Goal: Task Accomplishment & Management: Use online tool/utility

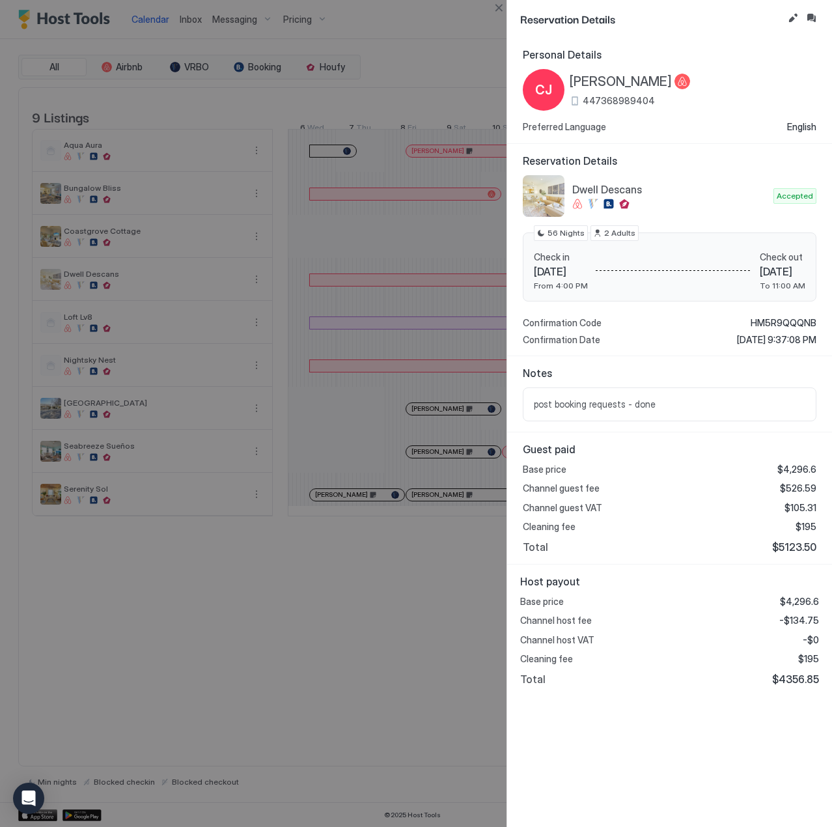
scroll to position [0, 723]
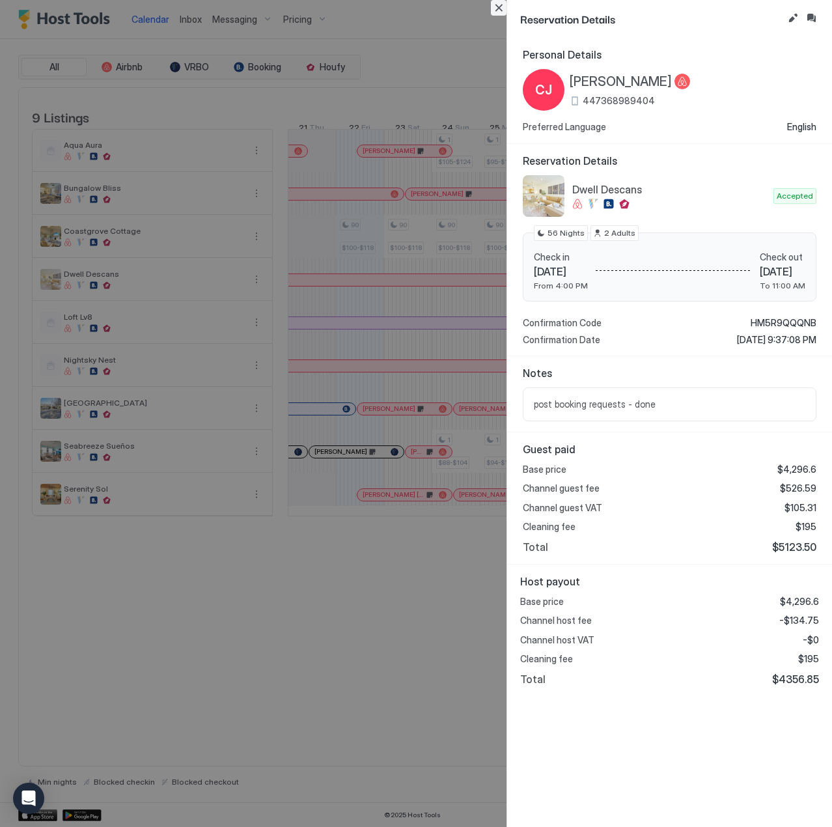
click at [502, 5] on button "Close" at bounding box center [499, 8] width 16 height 16
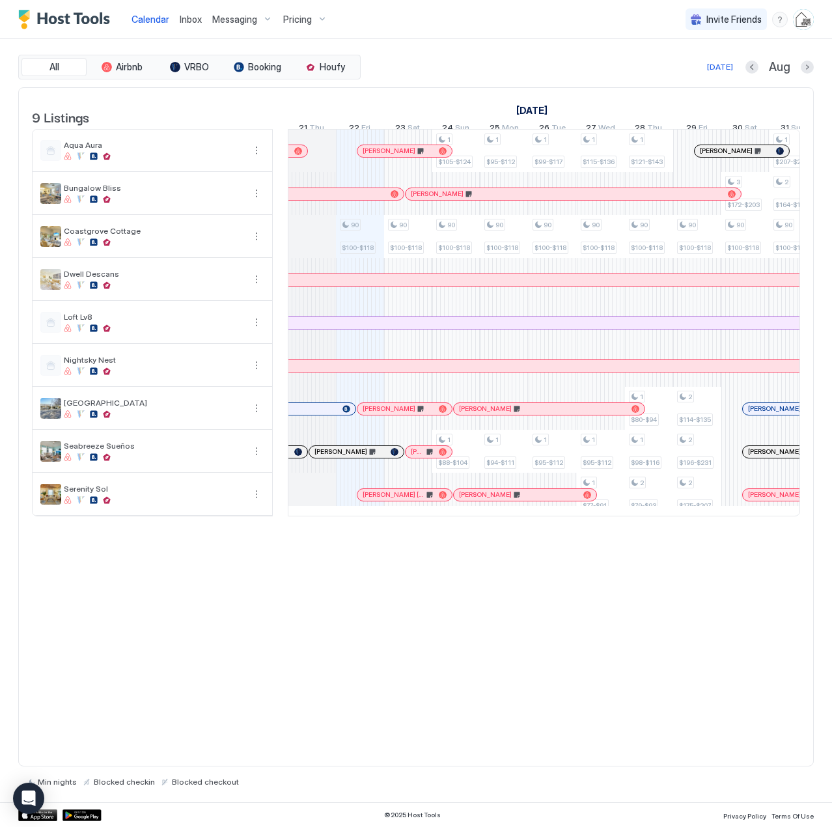
click at [186, 21] on span "Inbox" at bounding box center [191, 19] width 22 height 11
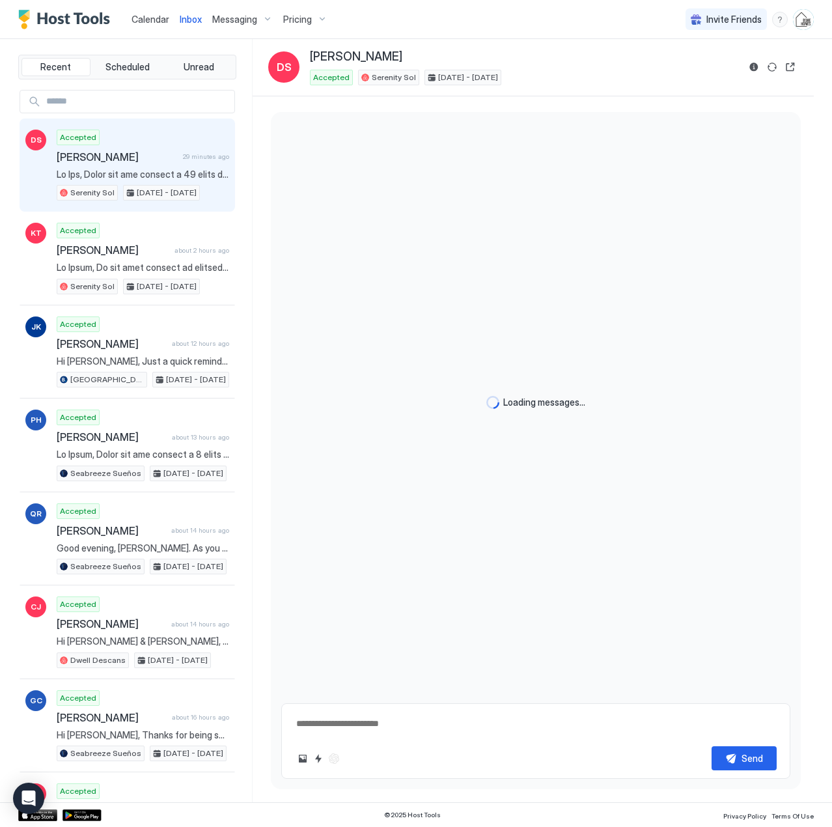
type textarea "*"
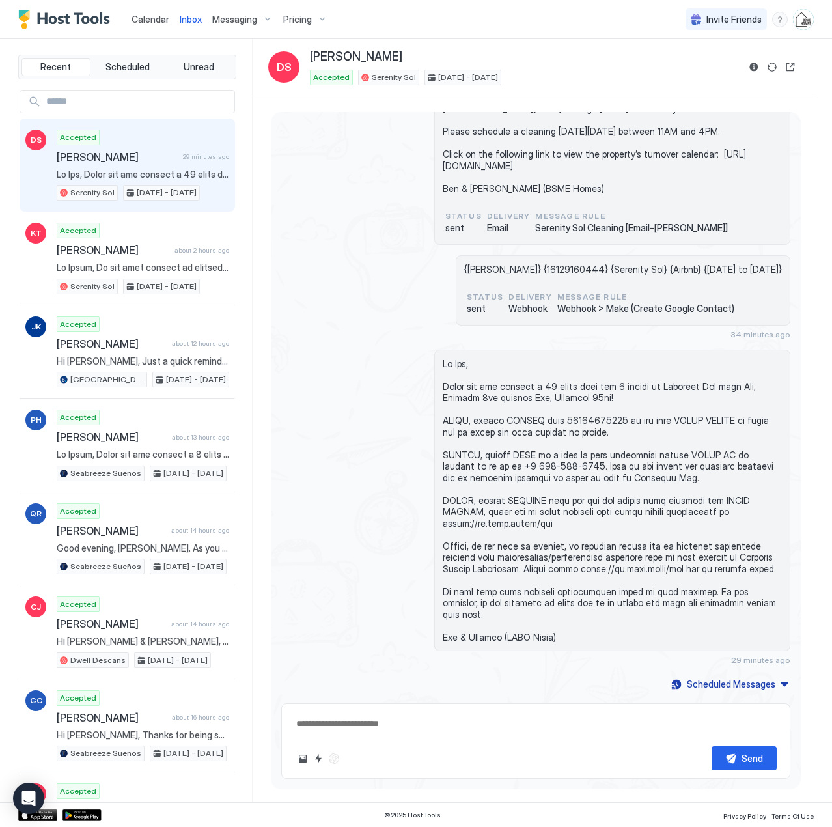
click at [150, 18] on span "Calendar" at bounding box center [151, 19] width 38 height 11
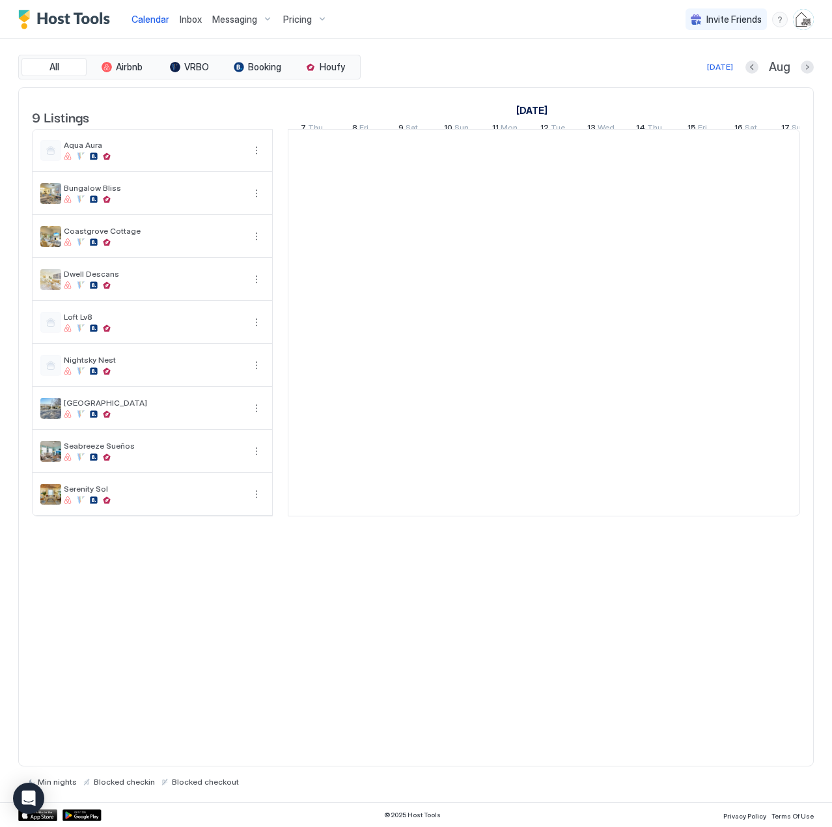
scroll to position [0, 723]
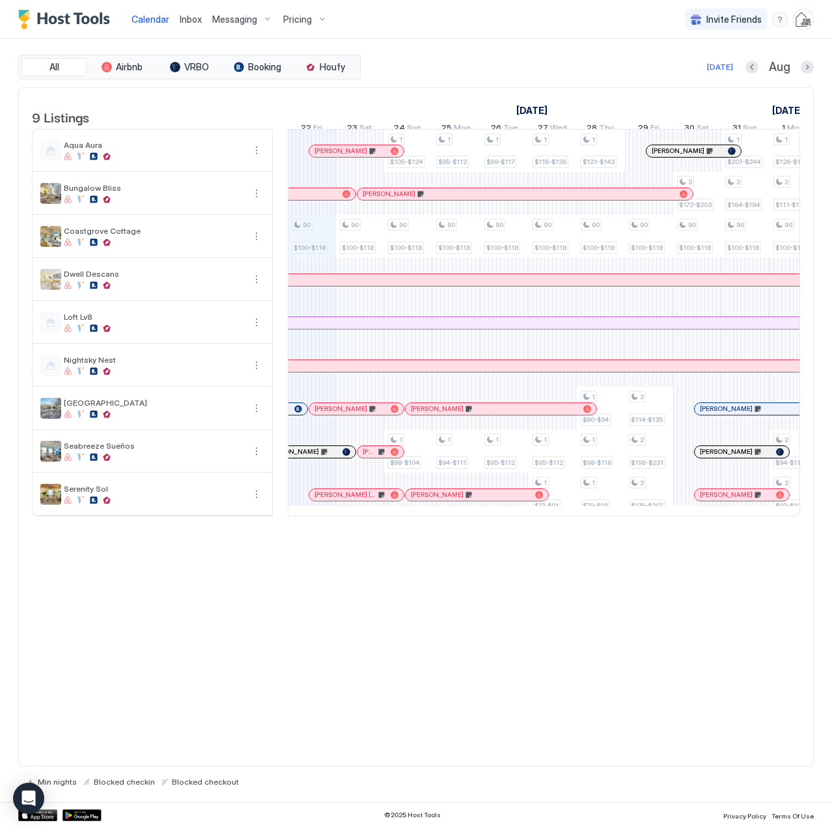
click at [423, 744] on div "9 Listings [DATE] [DATE] 7 Thu 8 Fri 9 Sat 10 Sun 11 Mon 12 Tue 13 Wed 14 Thu 1…" at bounding box center [416, 427] width 796 height 680
click at [649, 613] on div "9 Listings [DATE] [DATE] 7 Thu 8 Fri 9 Sat 10 Sun 11 Mon 12 Tue 13 Wed 14 Thu 1…" at bounding box center [416, 427] width 796 height 680
click at [197, 21] on span "Inbox" at bounding box center [191, 19] width 22 height 11
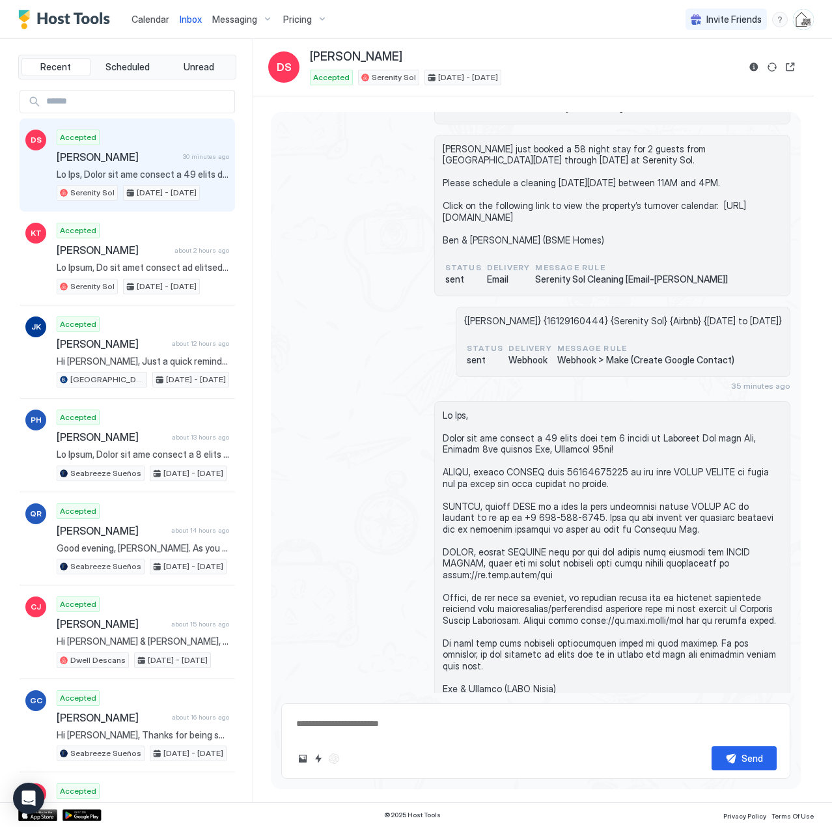
scroll to position [897, 0]
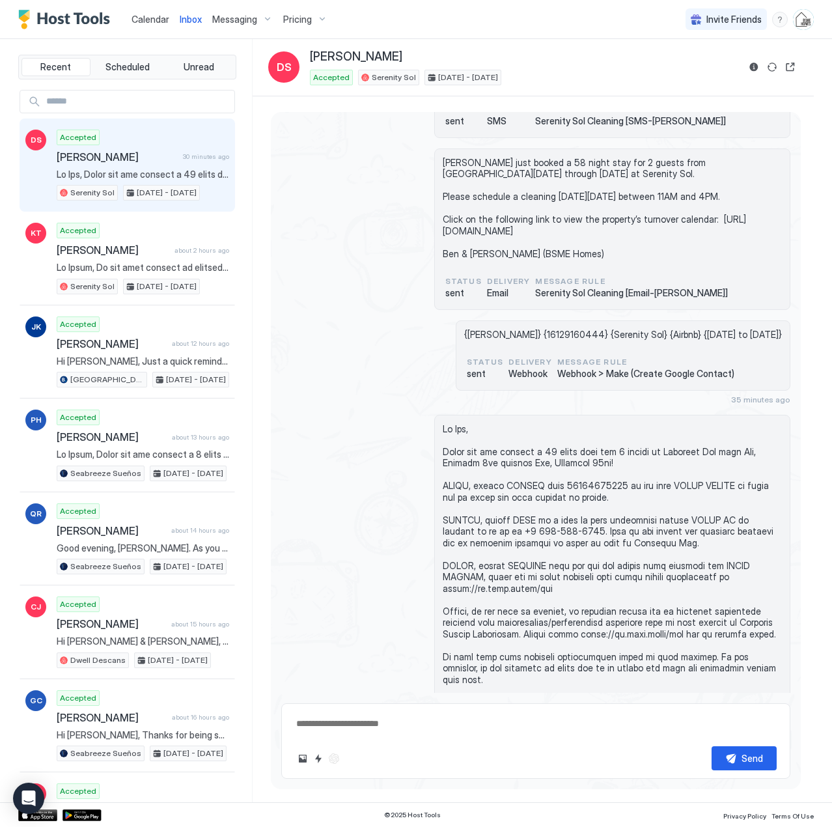
click at [151, 16] on span "Calendar" at bounding box center [151, 19] width 38 height 11
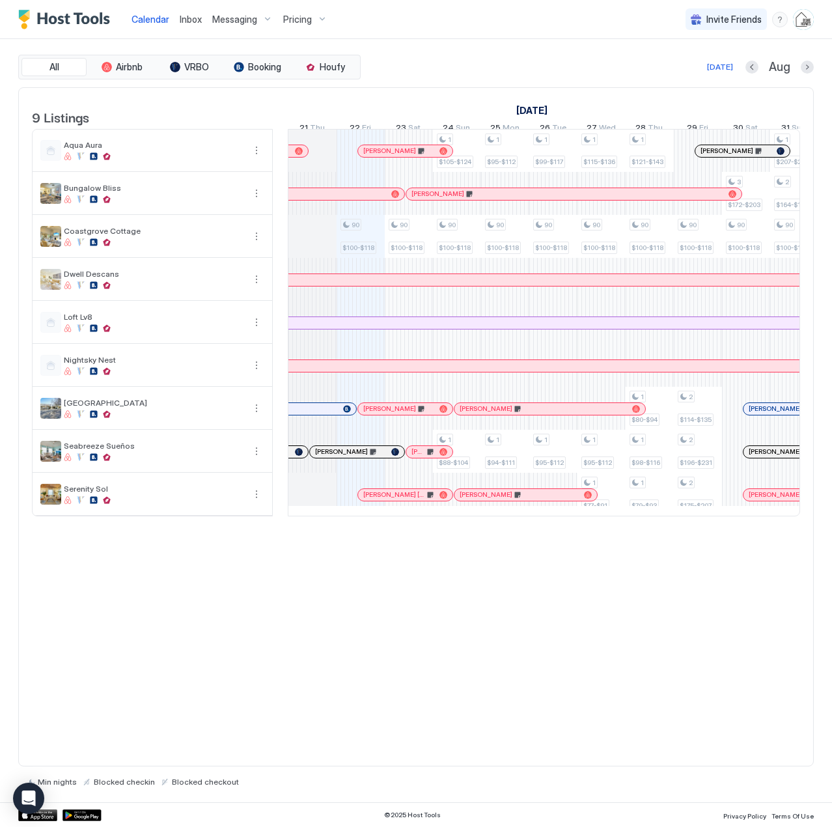
click at [195, 22] on span "Inbox" at bounding box center [191, 19] width 22 height 11
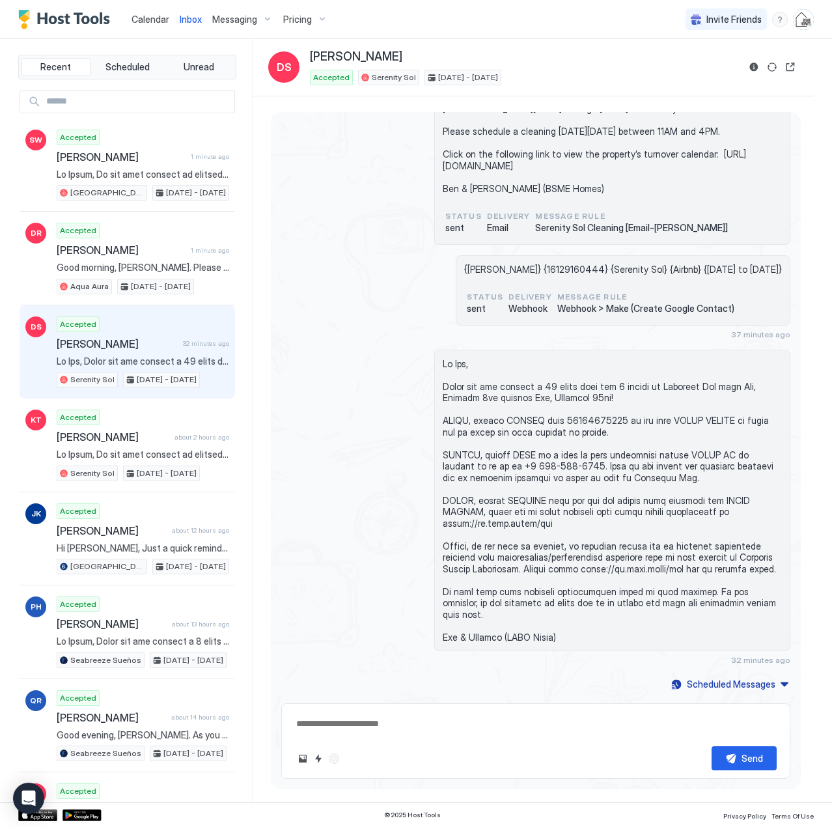
scroll to position [962, 0]
